Goal: Obtain resource: Download file/media

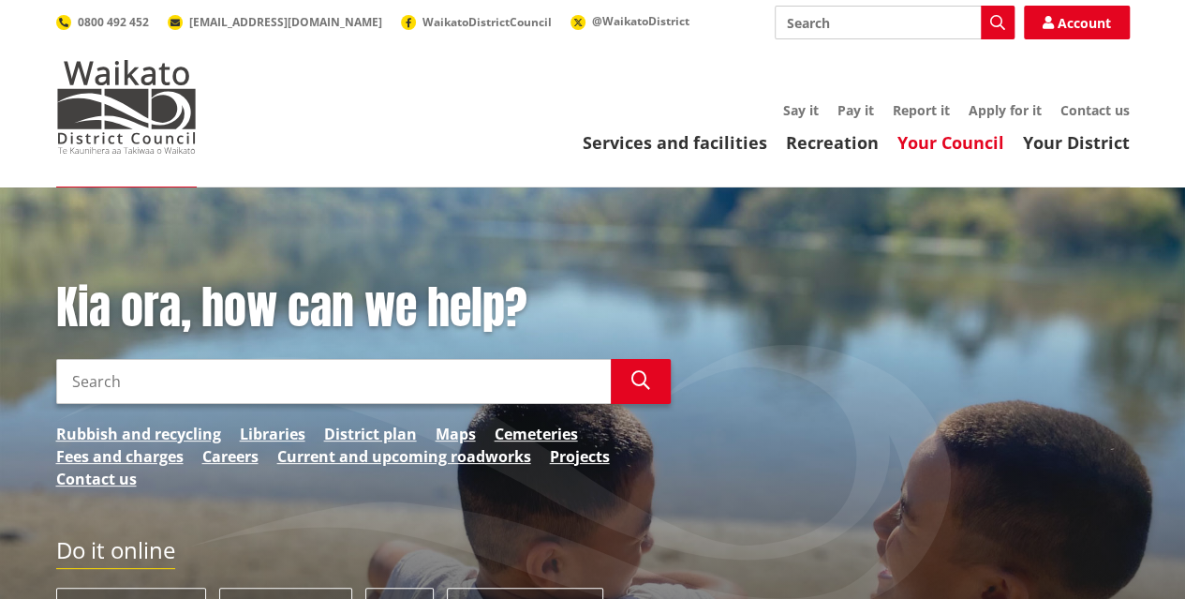
click at [942, 147] on link "Your Council" at bounding box center [950, 142] width 107 height 22
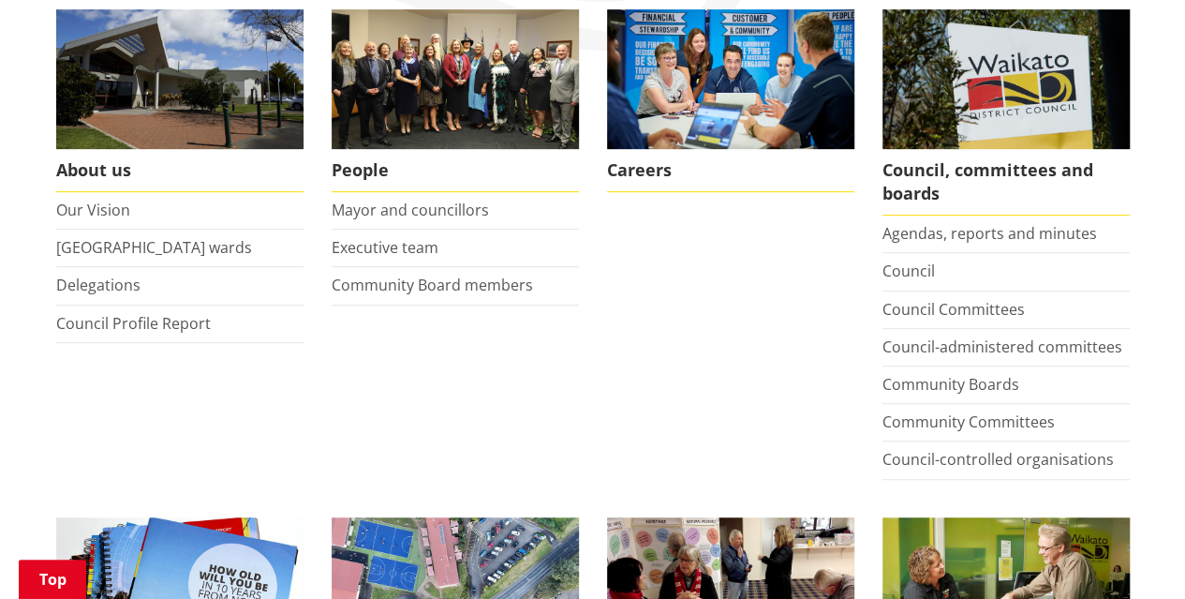
scroll to position [375, 0]
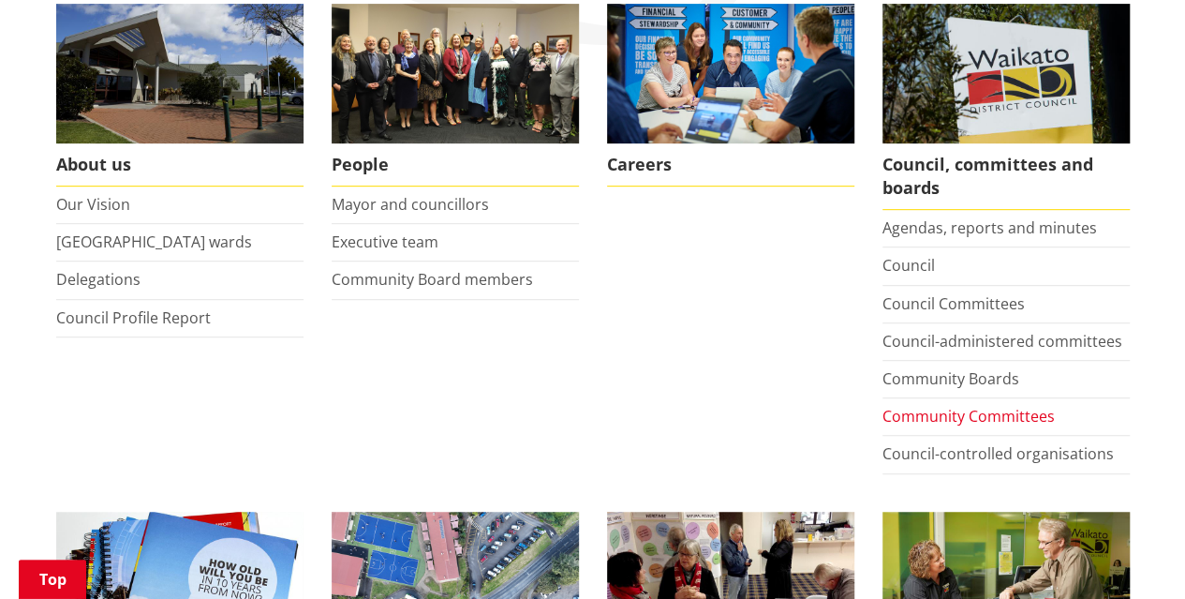
click at [960, 415] on link "Community Committees" at bounding box center [968, 416] width 172 height 21
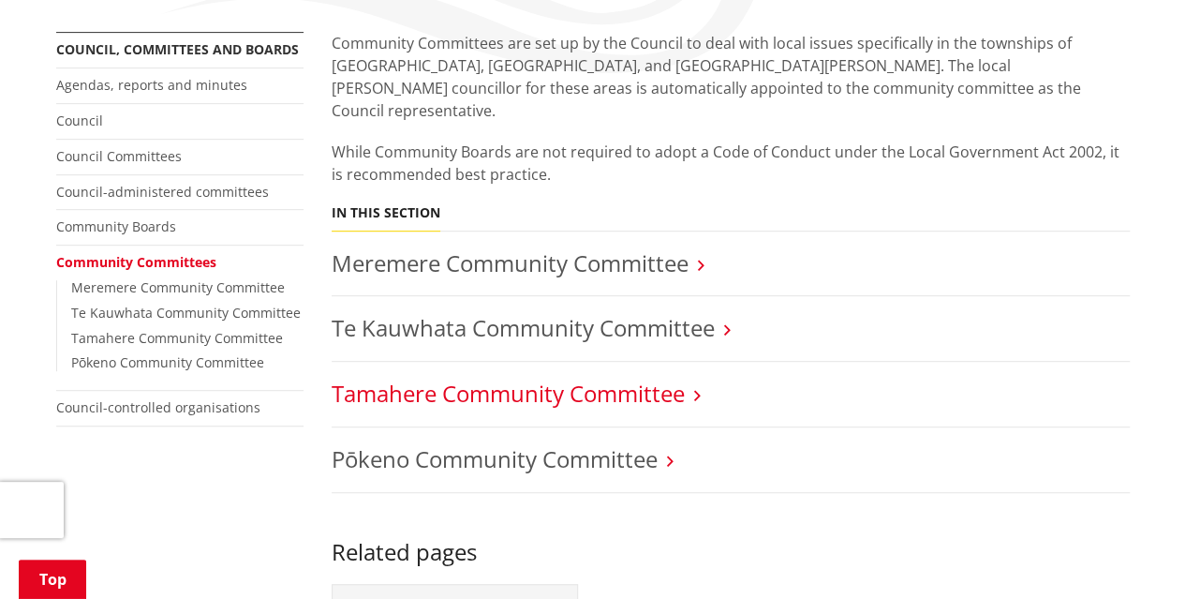
scroll to position [375, 0]
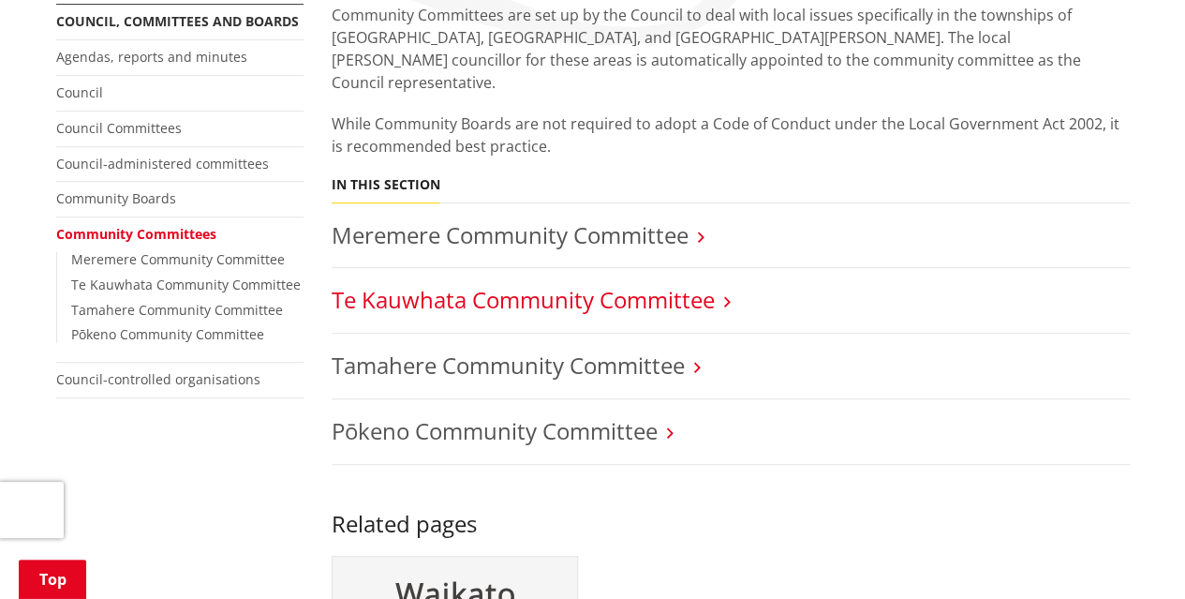
click at [652, 284] on link "Te Kauwhata Community Committee" at bounding box center [523, 299] width 383 height 31
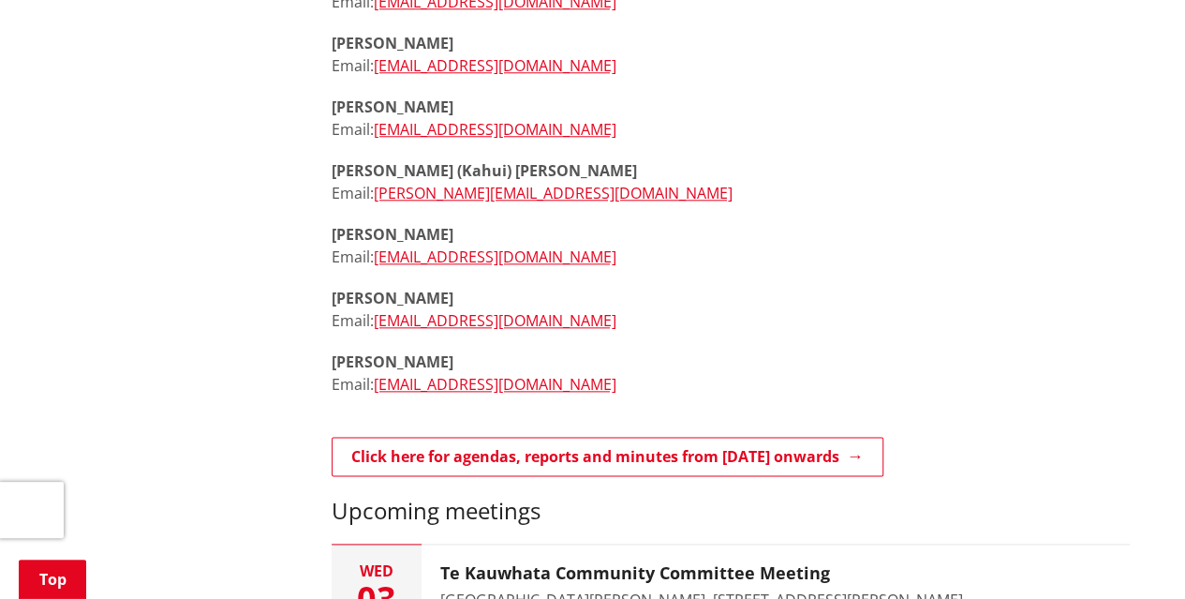
scroll to position [1124, 0]
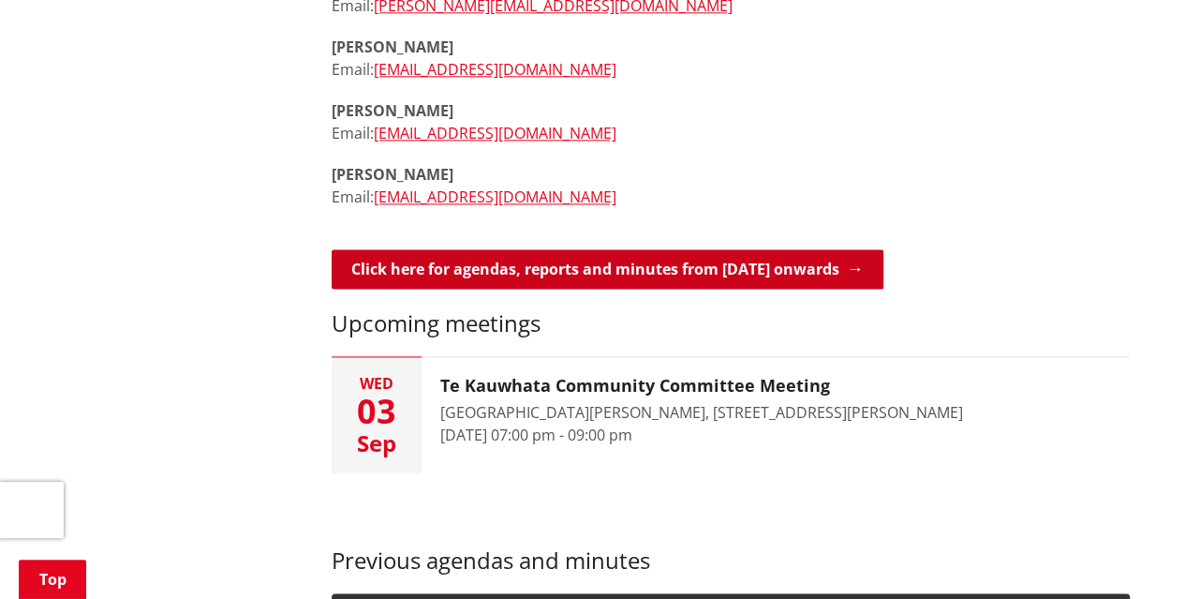
click at [781, 270] on link "Click here for agendas, reports and minutes from May 2024 onwards" at bounding box center [608, 268] width 552 height 39
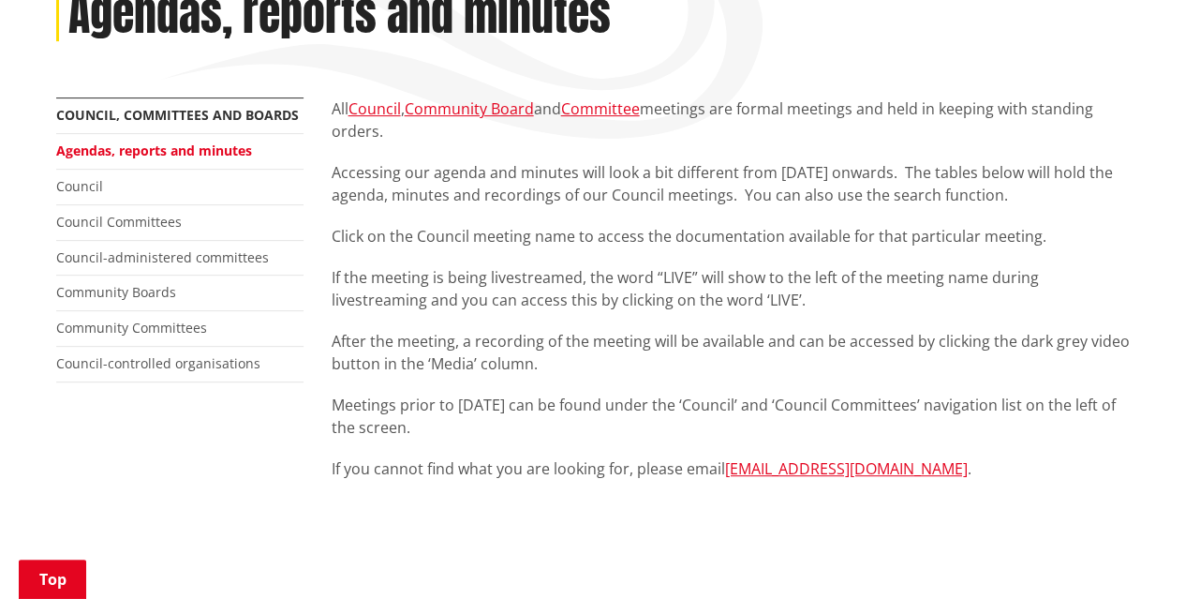
scroll to position [656, 0]
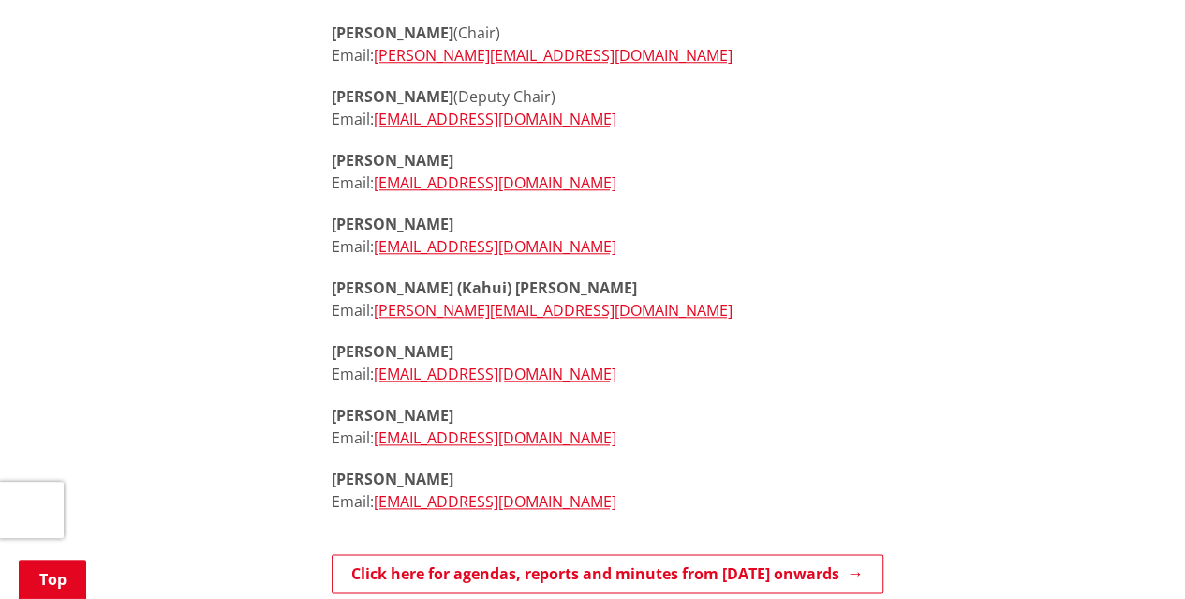
scroll to position [1007, 0]
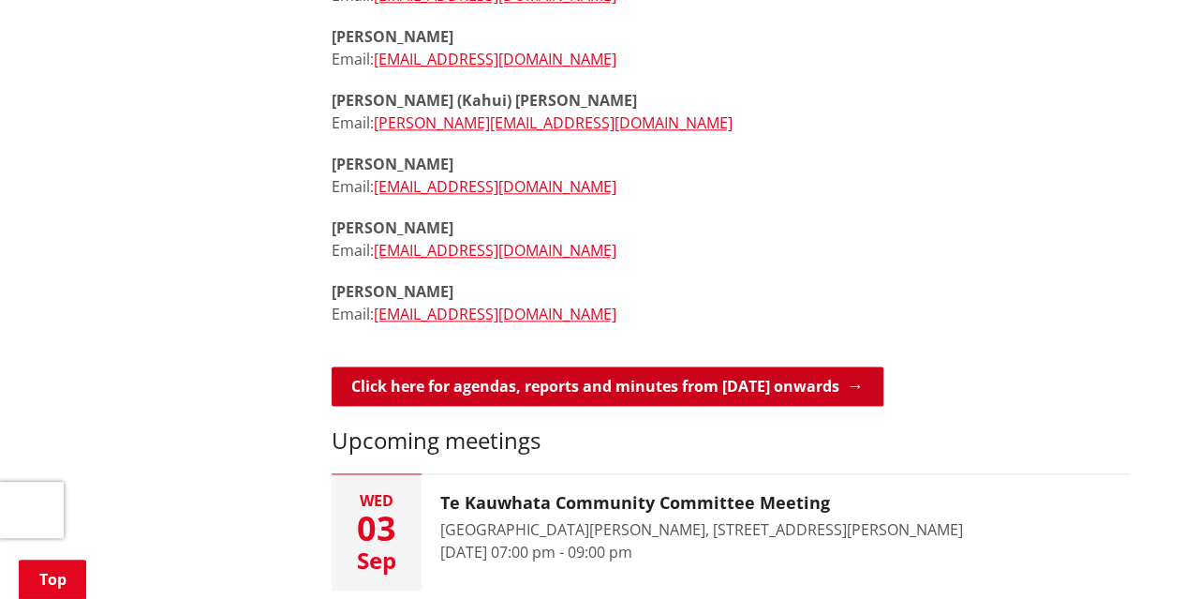
click at [422, 389] on link "Click here for agendas, reports and minutes from [DATE] onwards" at bounding box center [608, 385] width 552 height 39
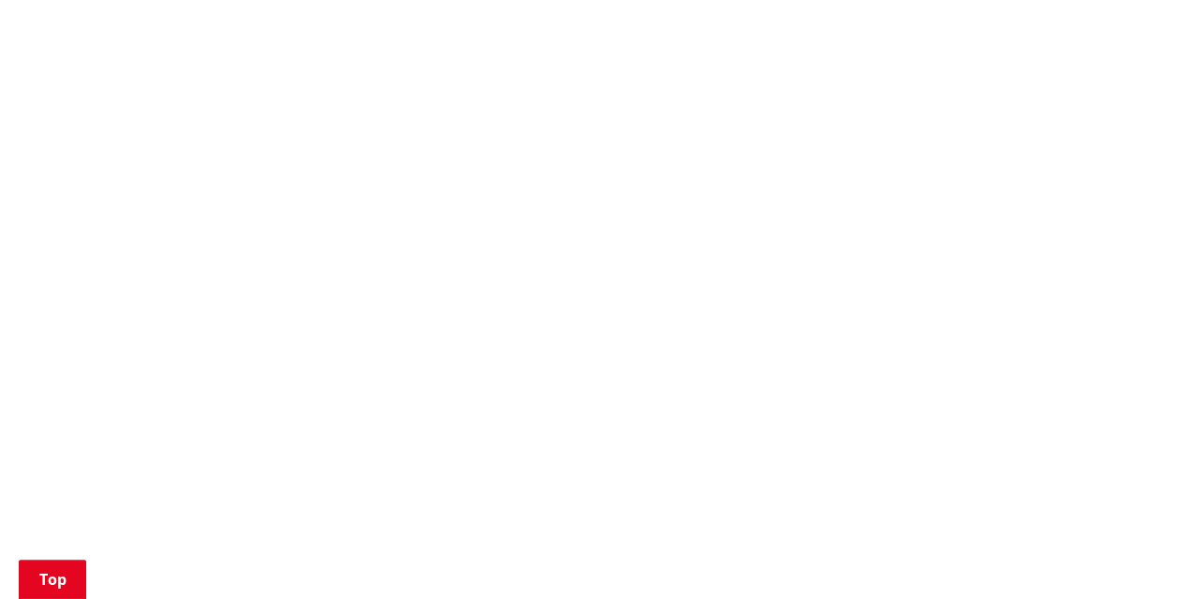
scroll to position [1499, 0]
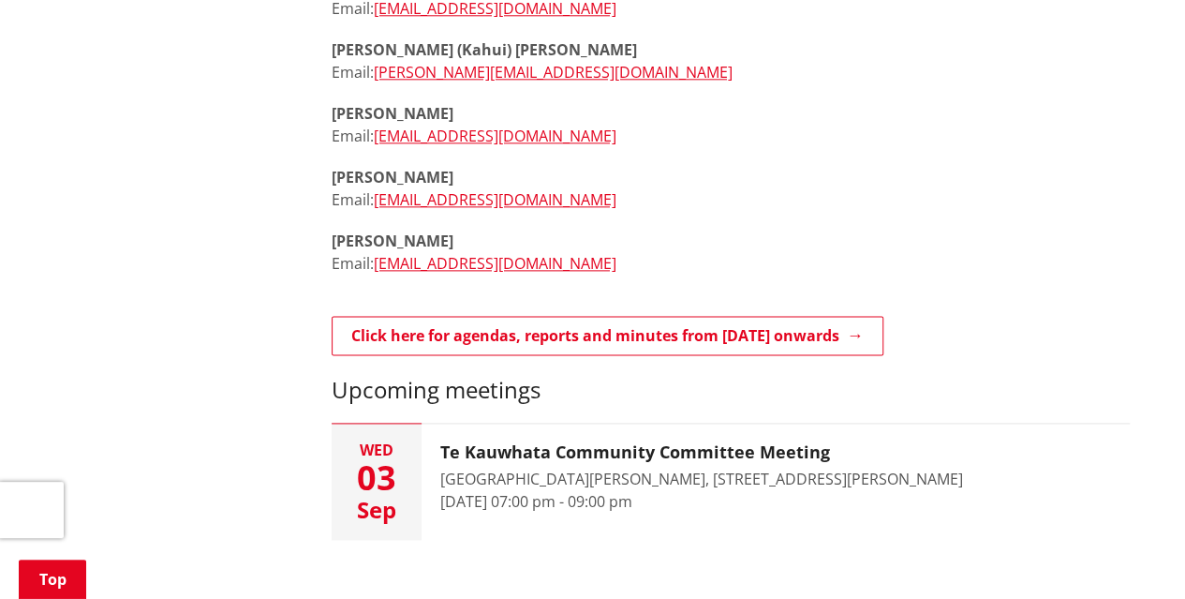
scroll to position [1265, 0]
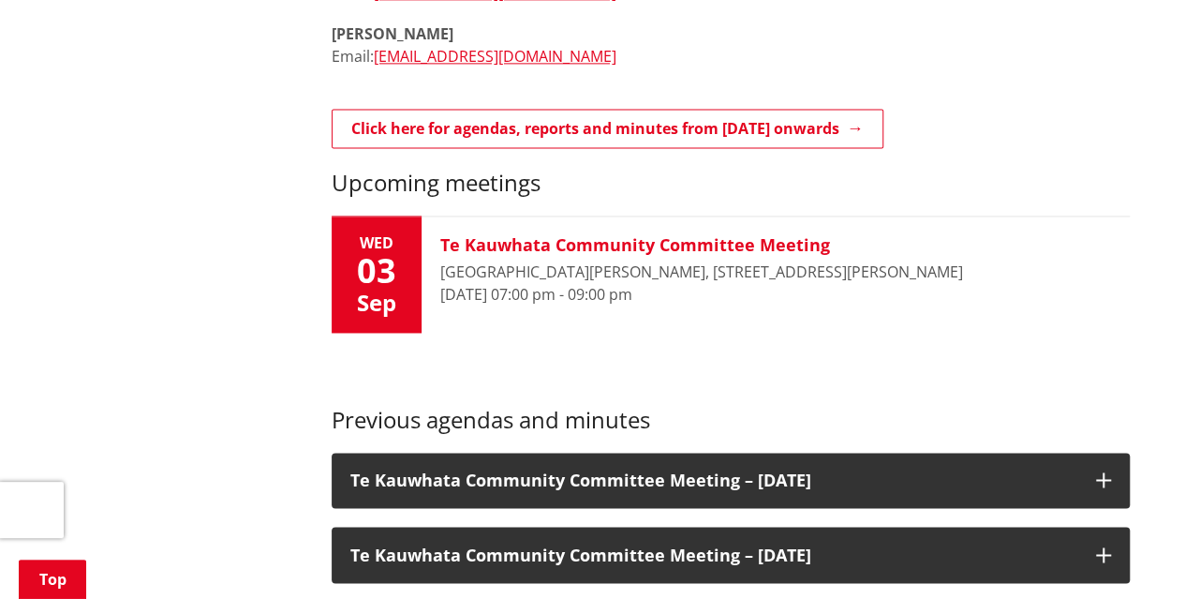
click at [414, 252] on div "[DATE]" at bounding box center [377, 274] width 90 height 116
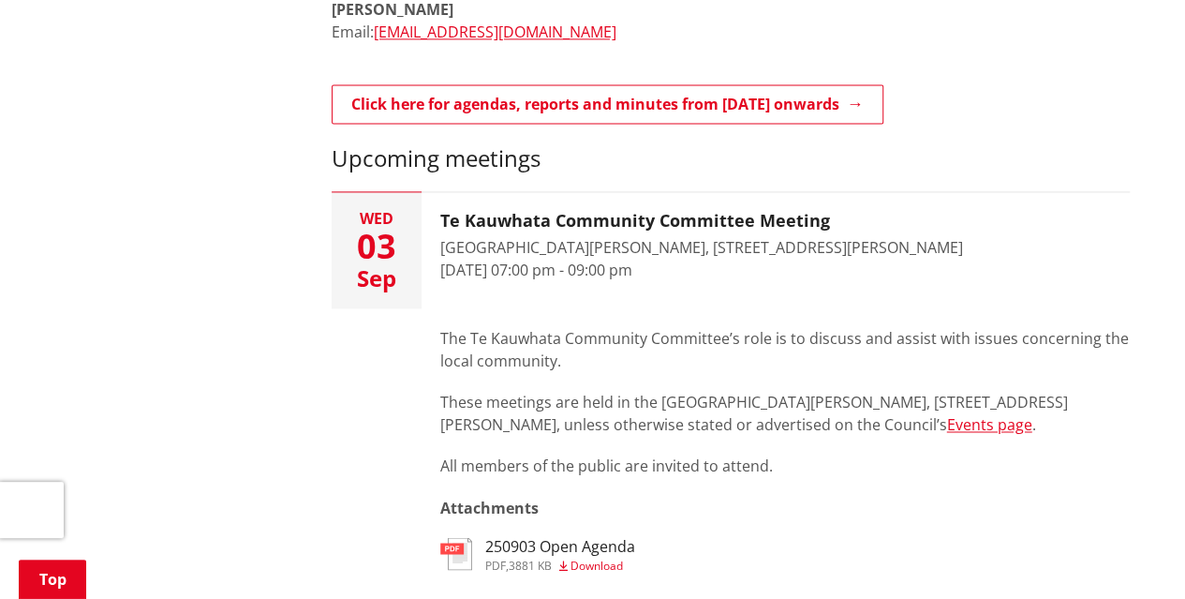
scroll to position [1452, 0]
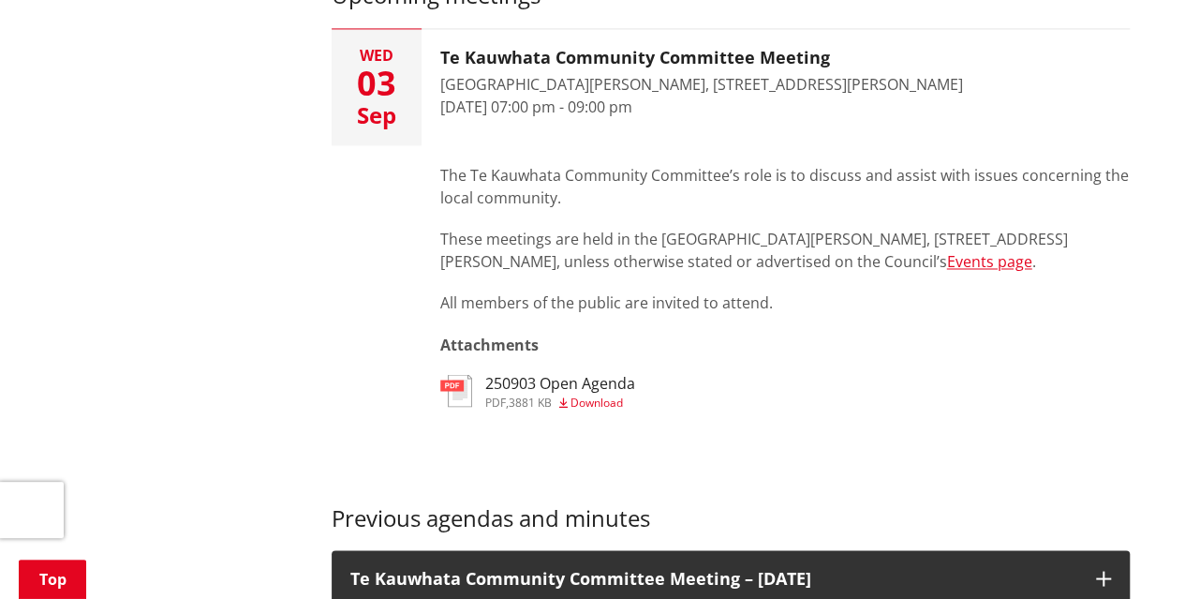
click at [610, 399] on span "Download" at bounding box center [596, 401] width 52 height 16
